Goal: Navigation & Orientation: Find specific page/section

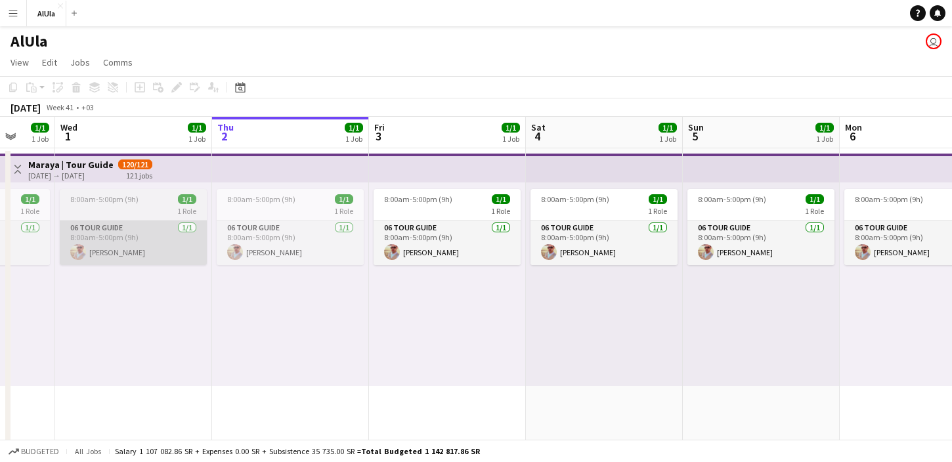
scroll to position [0, 347]
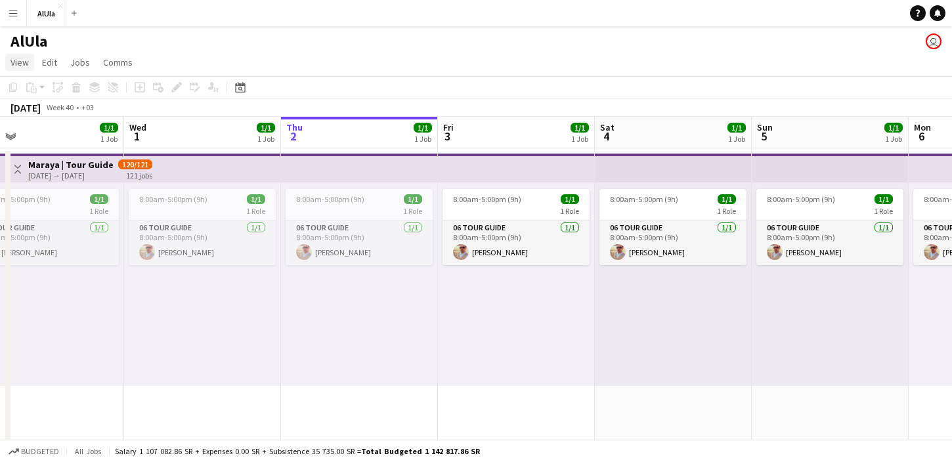
click at [14, 58] on span "View" at bounding box center [20, 62] width 18 height 12
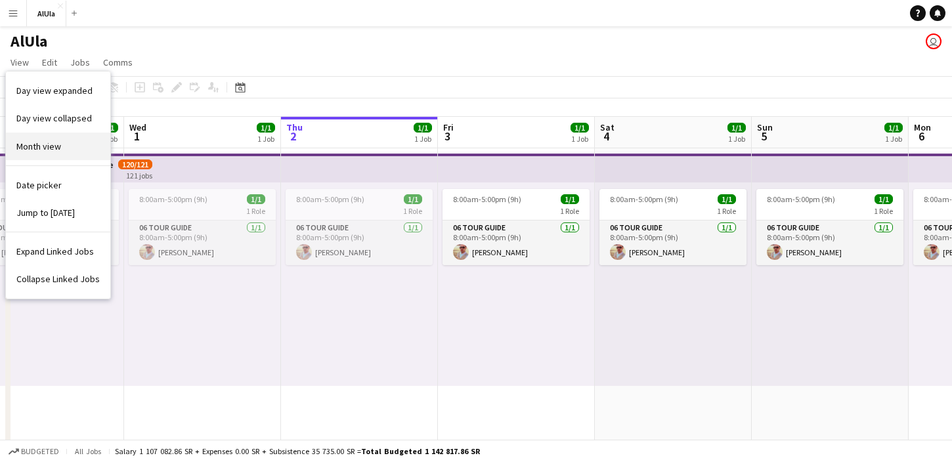
click at [46, 149] on span "Month view" at bounding box center [38, 146] width 45 height 12
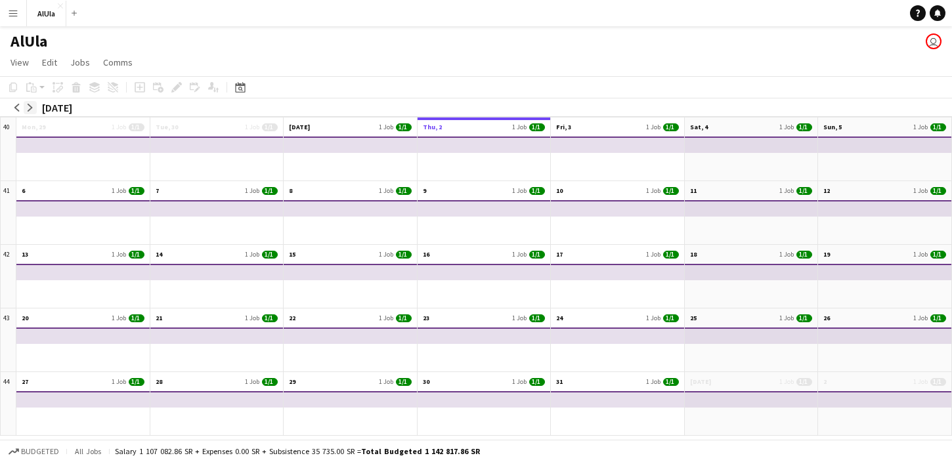
click at [26, 108] on app-icon "arrow-right" at bounding box center [30, 108] width 8 height 8
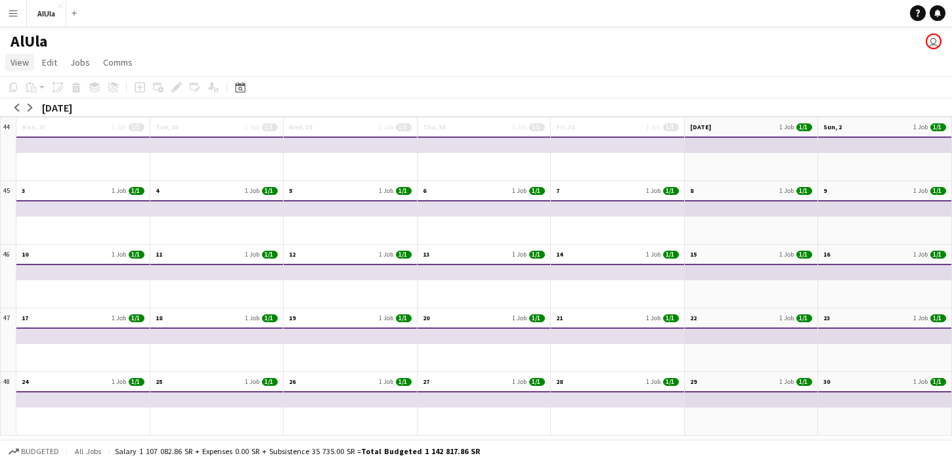
click at [20, 64] on span "View" at bounding box center [20, 62] width 18 height 12
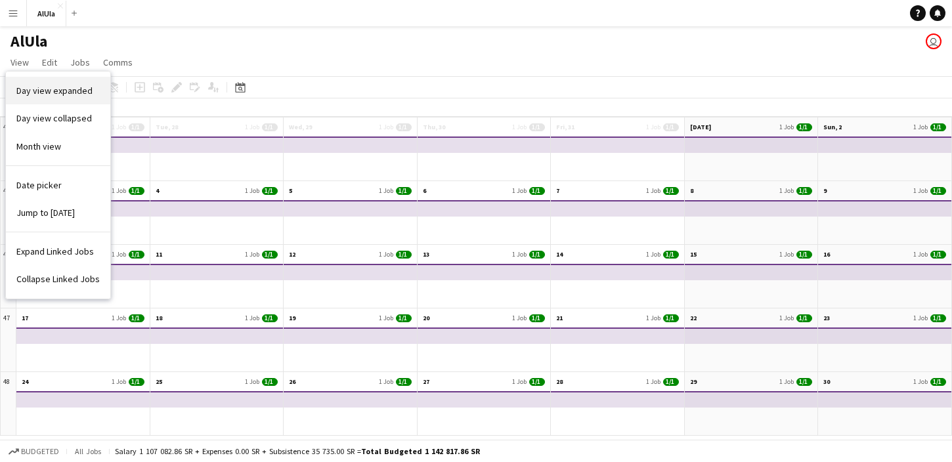
click at [43, 97] on link "Day view expanded" at bounding box center [58, 91] width 104 height 28
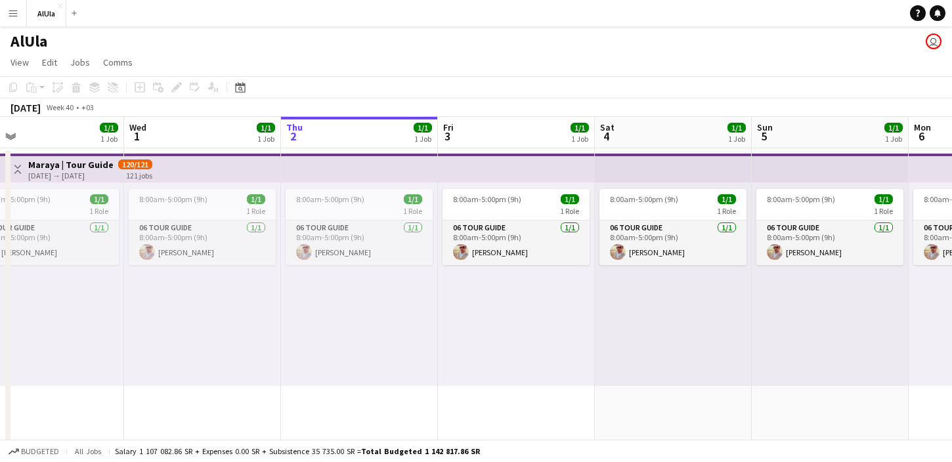
click at [81, 450] on span "All jobs" at bounding box center [88, 451] width 32 height 10
click at [91, 452] on span "All jobs" at bounding box center [88, 451] width 32 height 10
click at [931, 41] on app-user-avatar "user" at bounding box center [934, 41] width 16 height 16
click at [12, 11] on app-icon "Menu" at bounding box center [13, 13] width 11 height 11
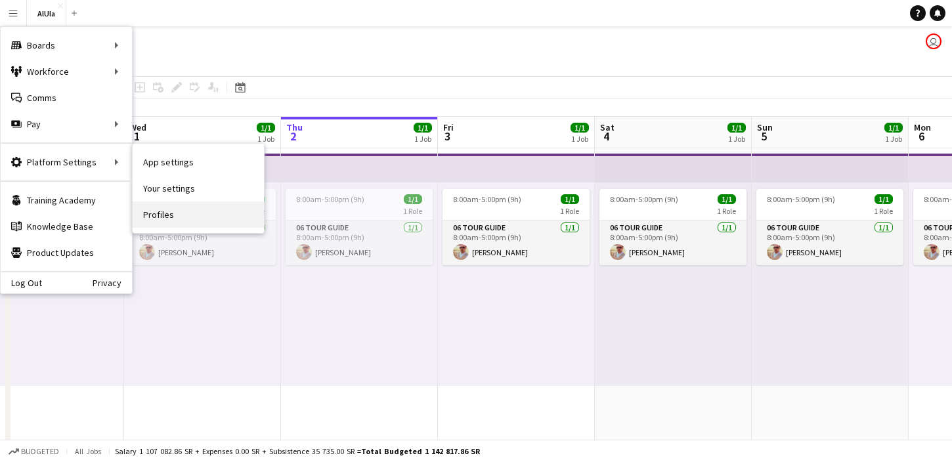
click at [168, 215] on link "Profiles" at bounding box center [198, 215] width 131 height 26
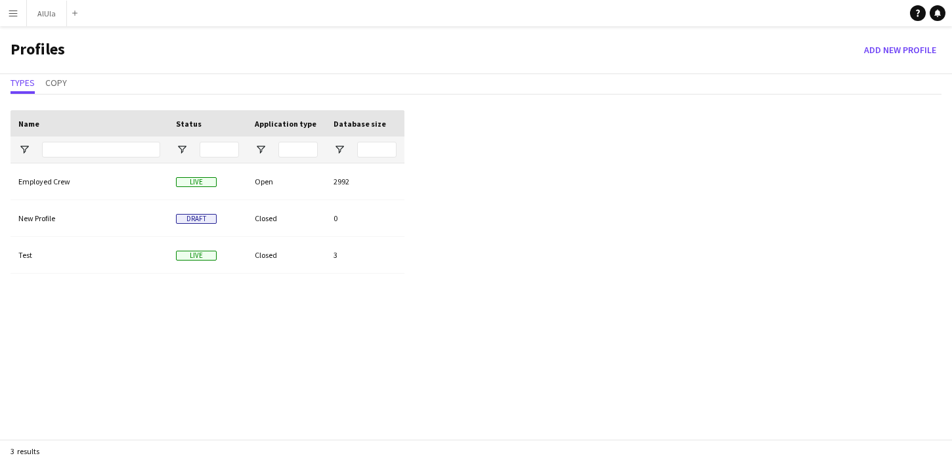
click at [11, 18] on button "Menu" at bounding box center [13, 13] width 26 height 26
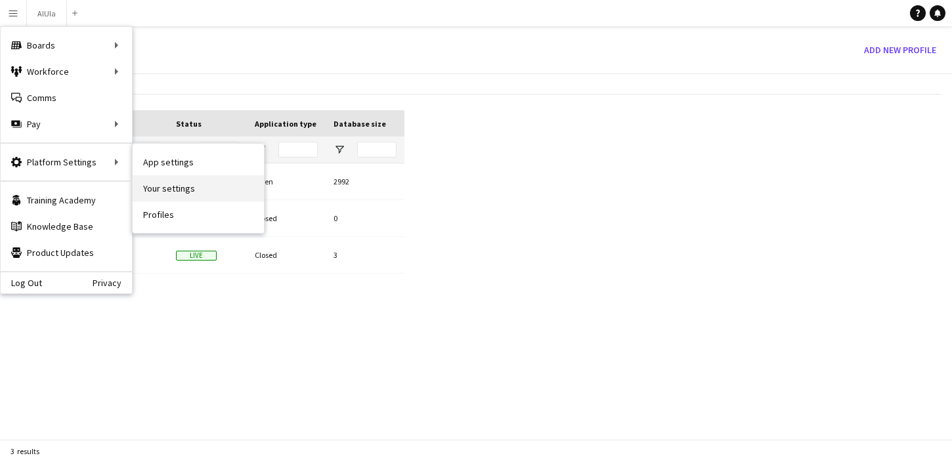
click at [159, 188] on link "Your settings" at bounding box center [198, 188] width 131 height 26
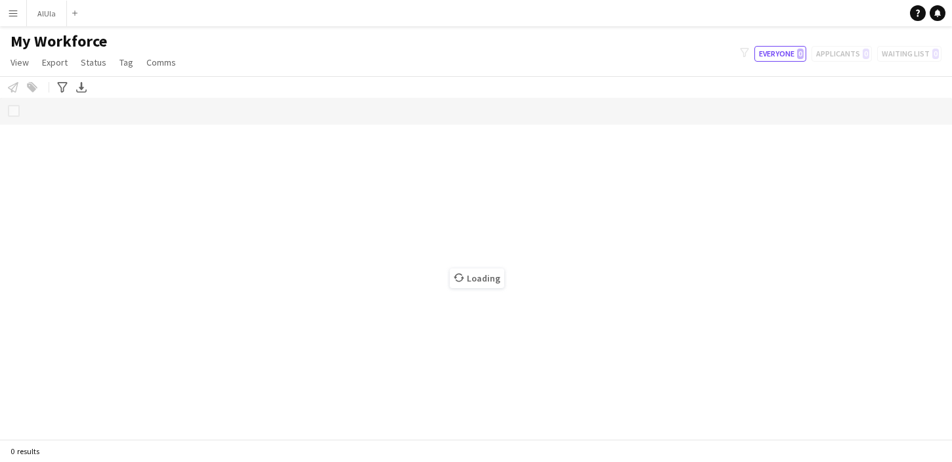
click at [11, 7] on button "Menu" at bounding box center [13, 13] width 26 height 26
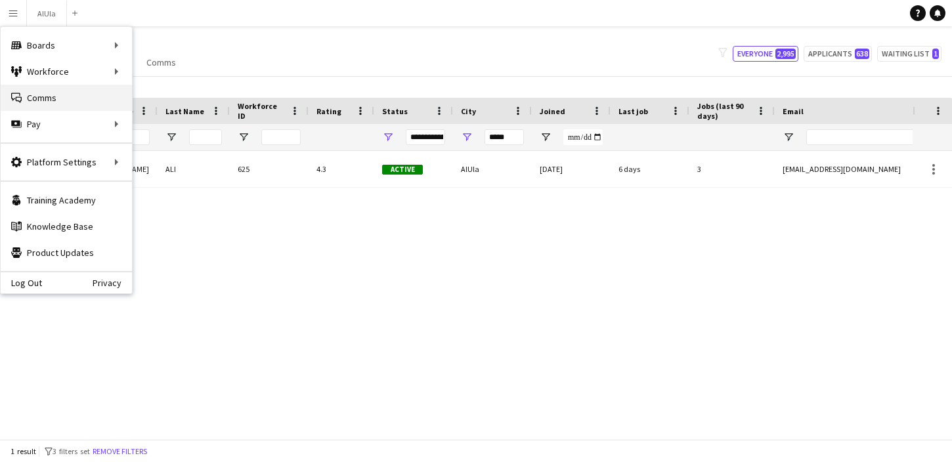
click at [33, 98] on link "Comms Comms" at bounding box center [66, 98] width 131 height 26
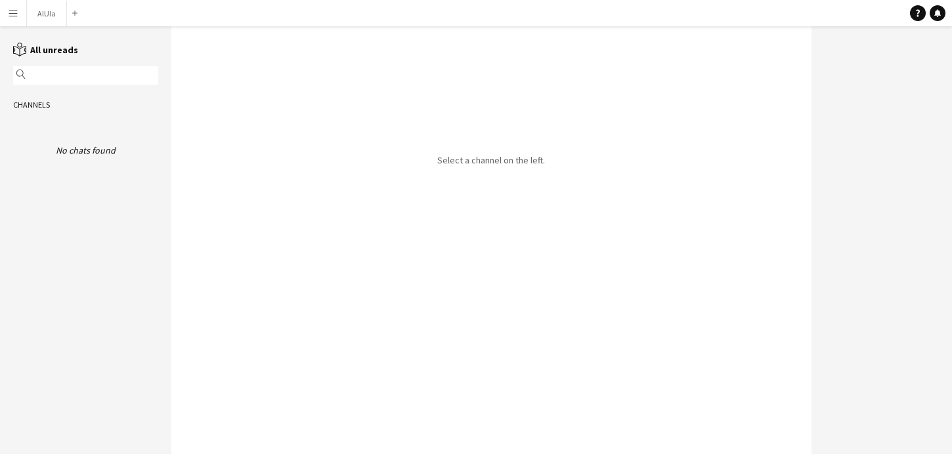
click at [12, 16] on app-icon "Menu" at bounding box center [13, 13] width 11 height 11
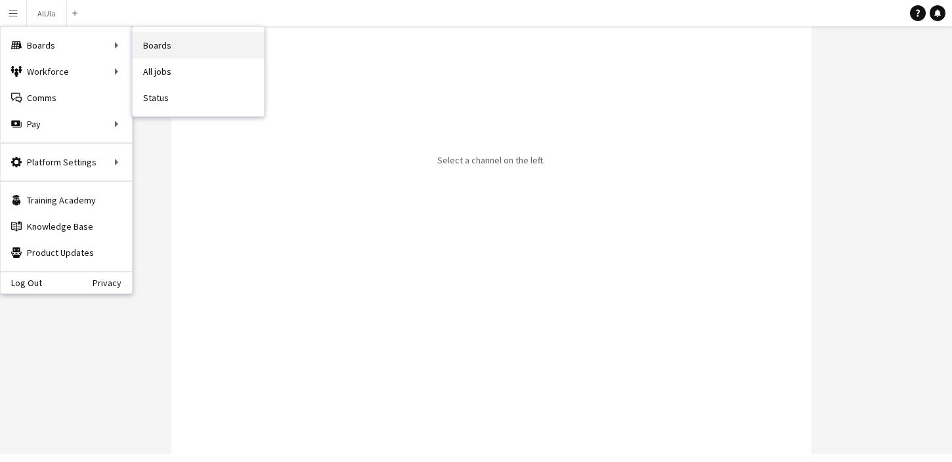
click at [147, 54] on link "Boards" at bounding box center [198, 45] width 131 height 26
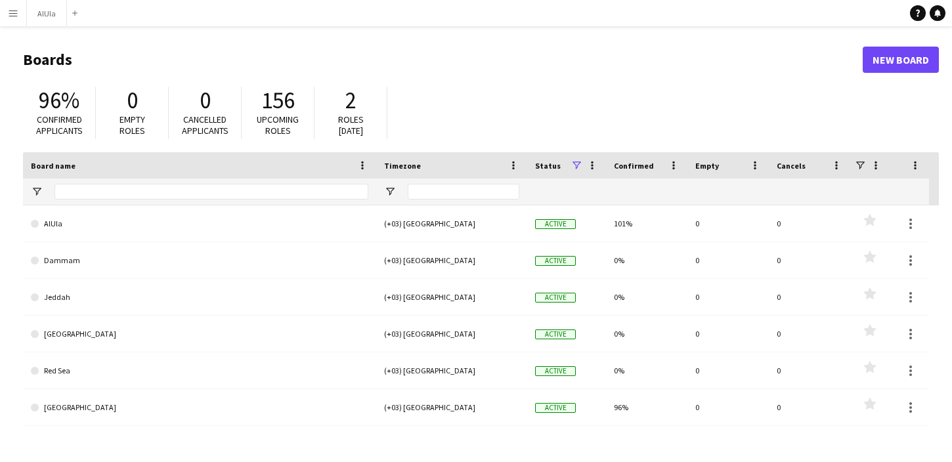
click at [278, 124] on span "Upcoming roles" at bounding box center [278, 125] width 42 height 23
click at [69, 123] on span "Confirmed applicants" at bounding box center [59, 125] width 47 height 23
click at [351, 131] on span "Roles [DATE]" at bounding box center [351, 125] width 26 height 23
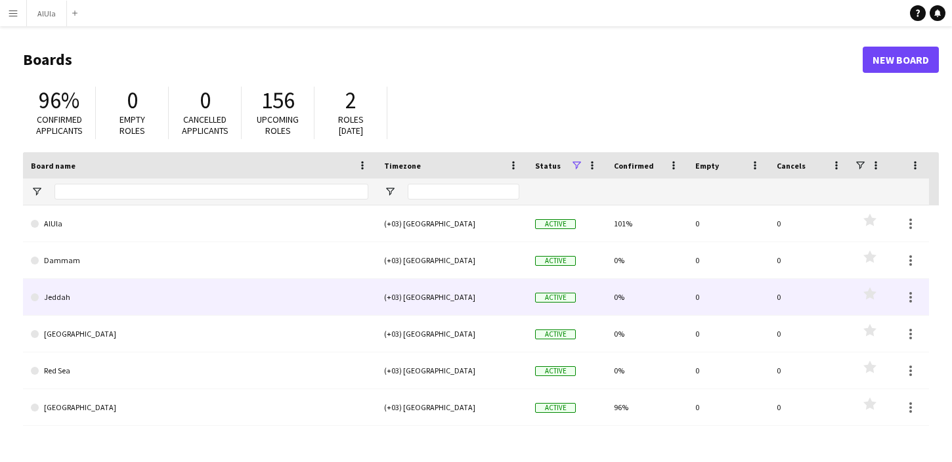
click at [288, 301] on link "Jeddah" at bounding box center [199, 297] width 337 height 37
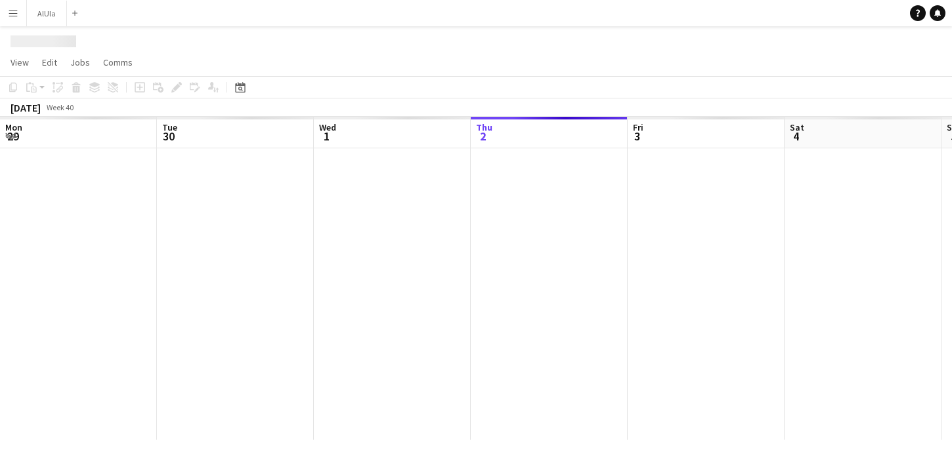
scroll to position [0, 314]
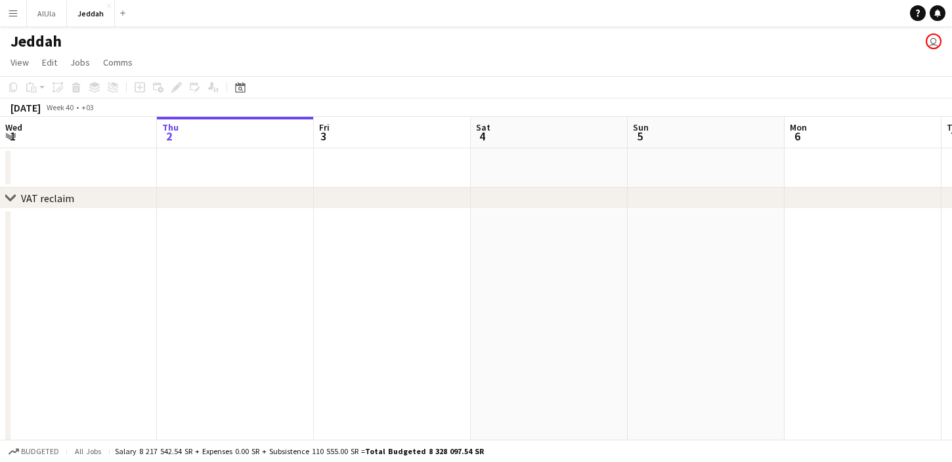
click at [17, 15] on app-icon "Menu" at bounding box center [13, 13] width 11 height 11
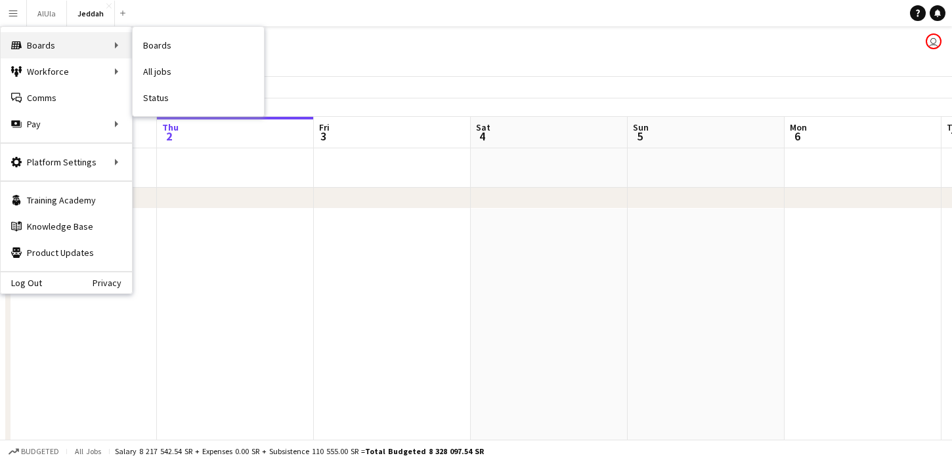
click at [66, 49] on div "Boards Boards" at bounding box center [66, 45] width 131 height 26
click at [159, 74] on link "All jobs" at bounding box center [198, 71] width 131 height 26
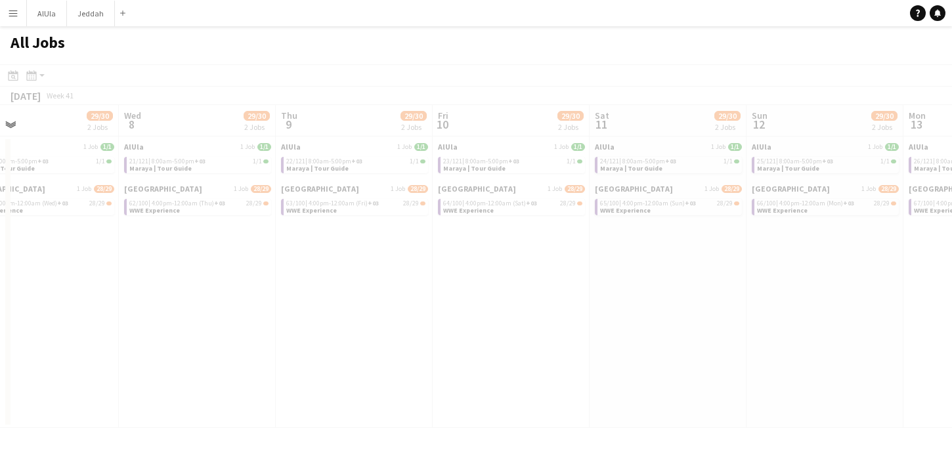
scroll to position [0, 357]
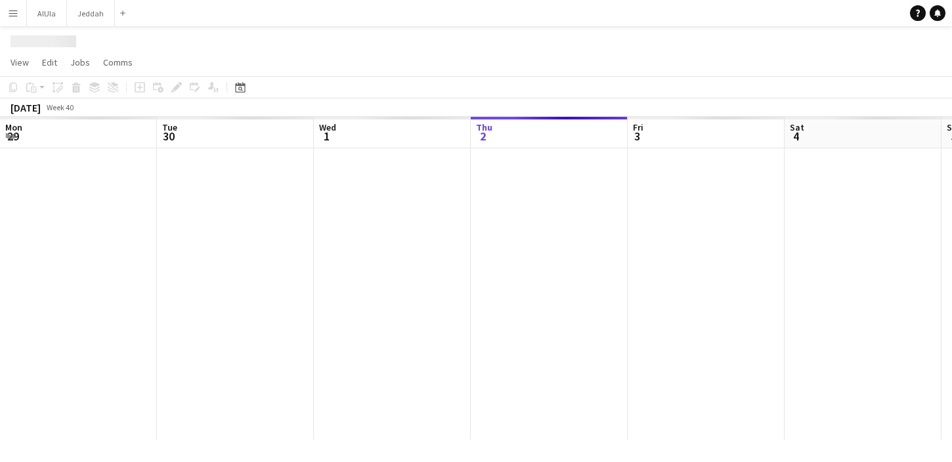
scroll to position [0, 314]
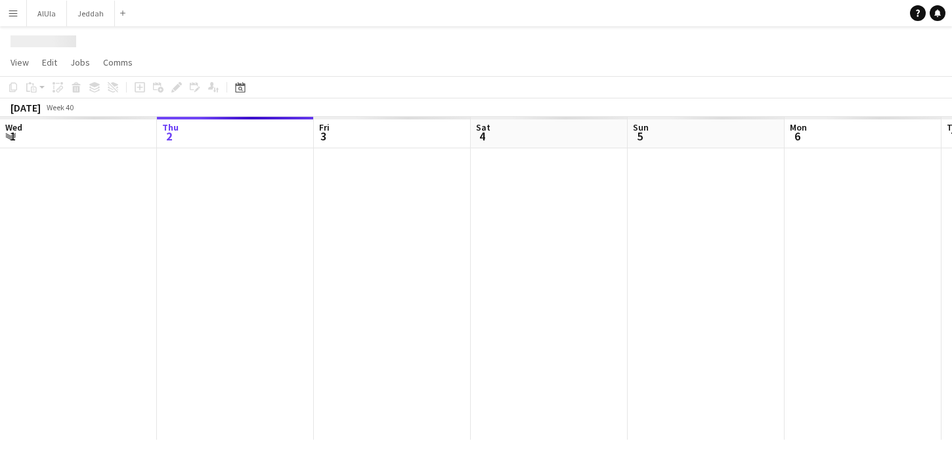
click at [10, 6] on button "Menu" at bounding box center [13, 13] width 26 height 26
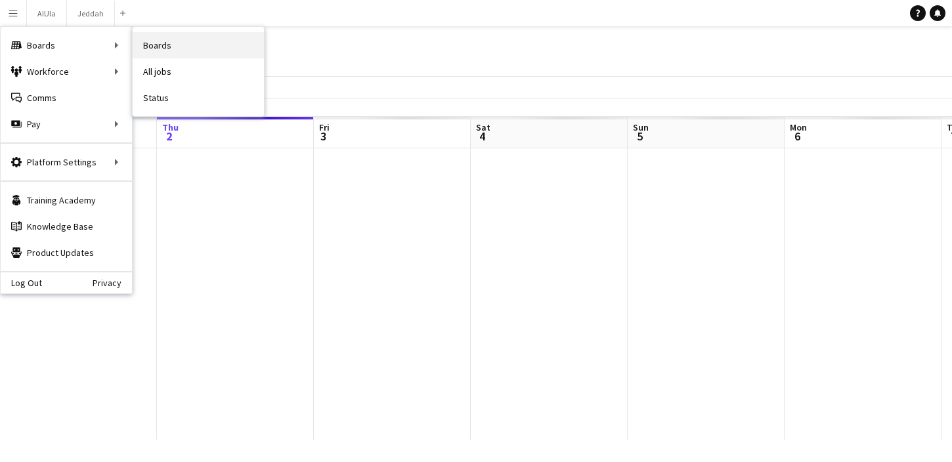
click at [160, 46] on link "Boards" at bounding box center [198, 45] width 131 height 26
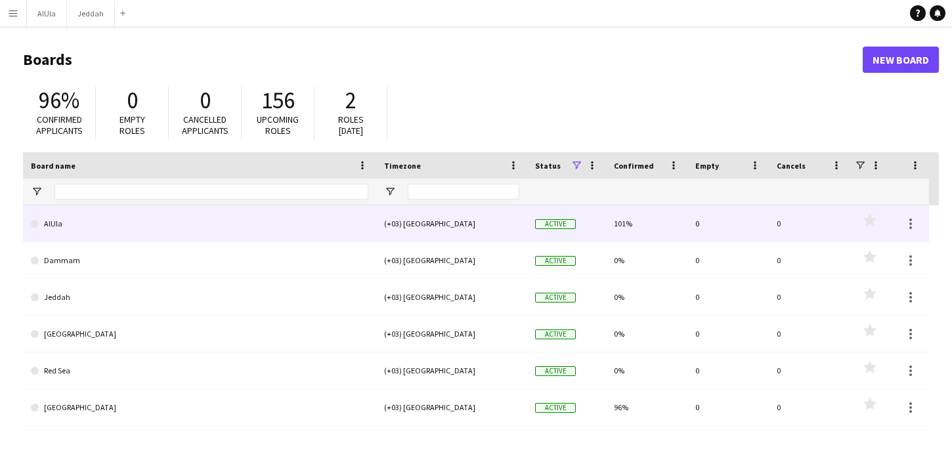
click at [171, 217] on link "AlUla" at bounding box center [199, 223] width 337 height 37
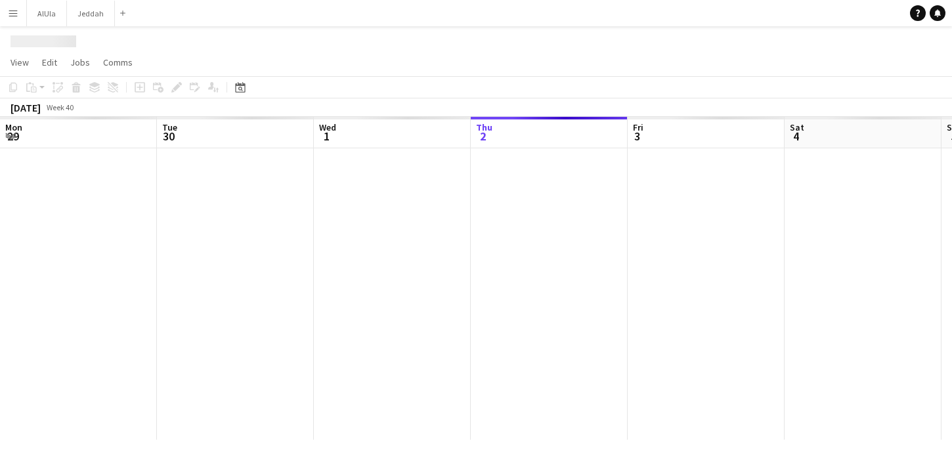
scroll to position [0, 314]
